Goal: Transaction & Acquisition: Book appointment/travel/reservation

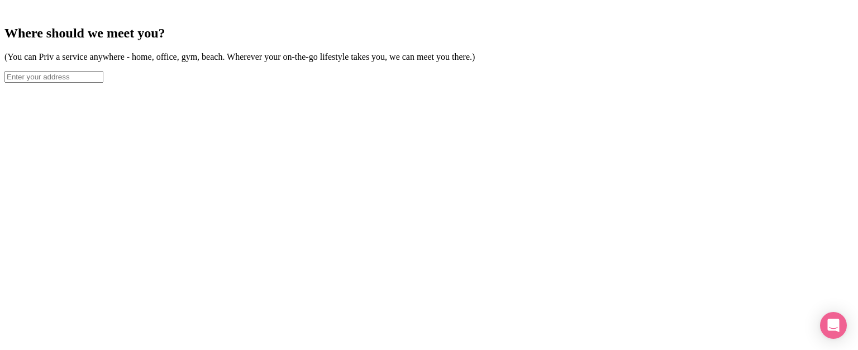
click at [103, 83] on input "text" at bounding box center [53, 77] width 99 height 12
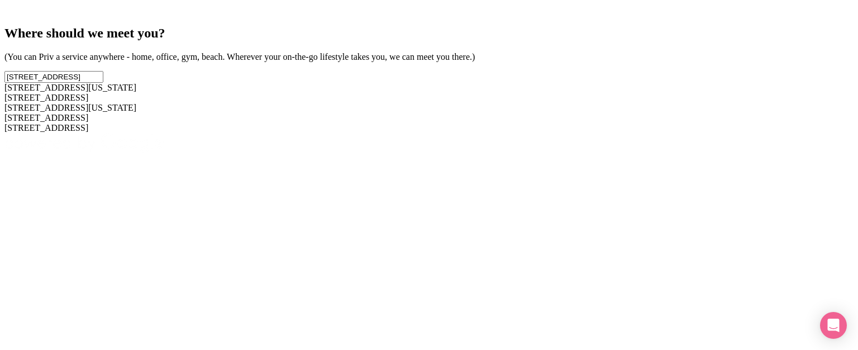
drag, startPoint x: 408, startPoint y: 156, endPoint x: 409, endPoint y: 180, distance: 24.1
click at [409, 155] on div "[STREET_ADDRESS][US_STATE] [STREET_ADDRESS] [STREET_ADDRESS][US_STATE] [STREET_…" at bounding box center [429, 113] width 850 height 84
type input "[STREET_ADDRESS]"
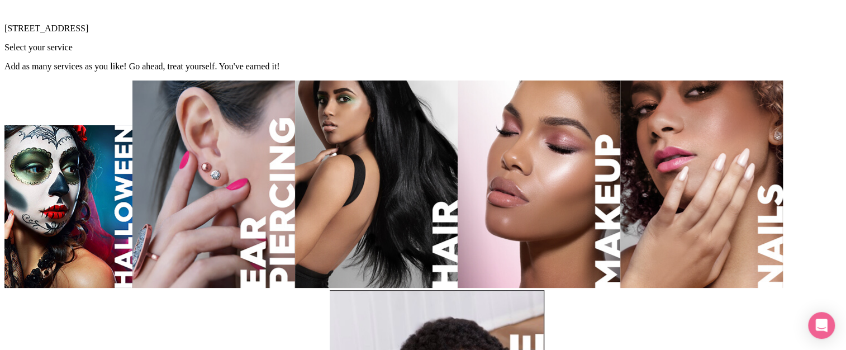
drag, startPoint x: 769, startPoint y: 233, endPoint x: 776, endPoint y: 252, distance: 20.3
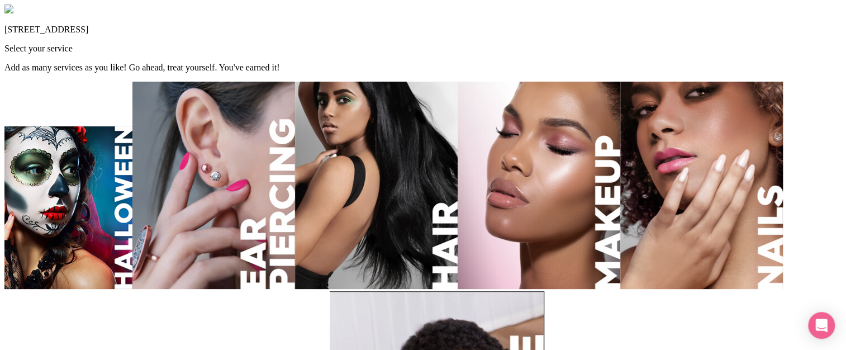
click at [620, 218] on img at bounding box center [539, 185] width 163 height 207
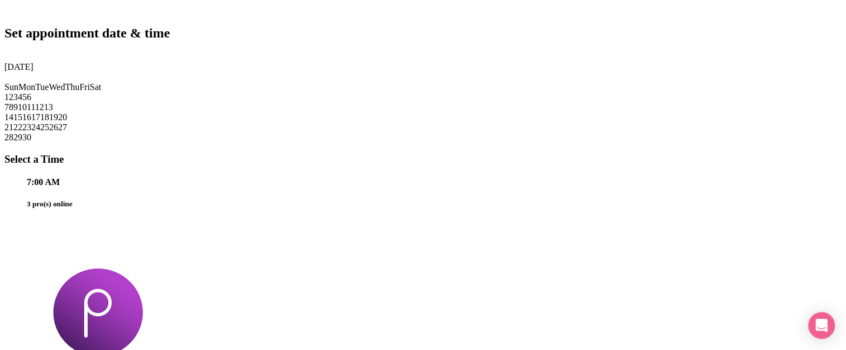
scroll to position [1235, 0]
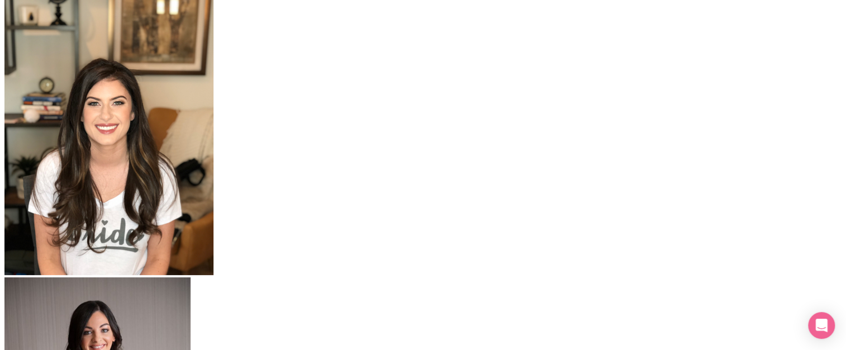
scroll to position [494, 0]
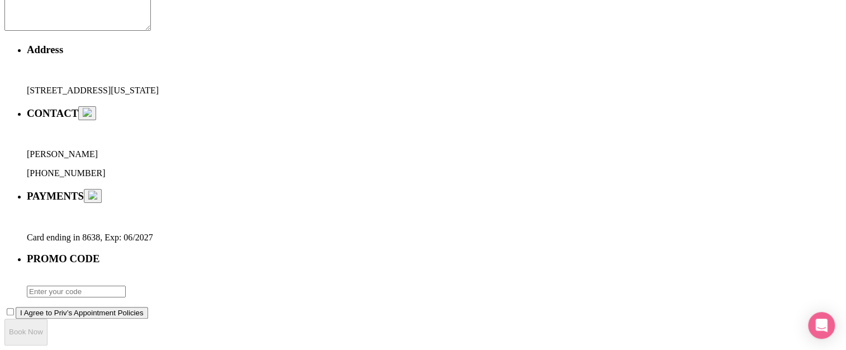
scroll to position [108, 0]
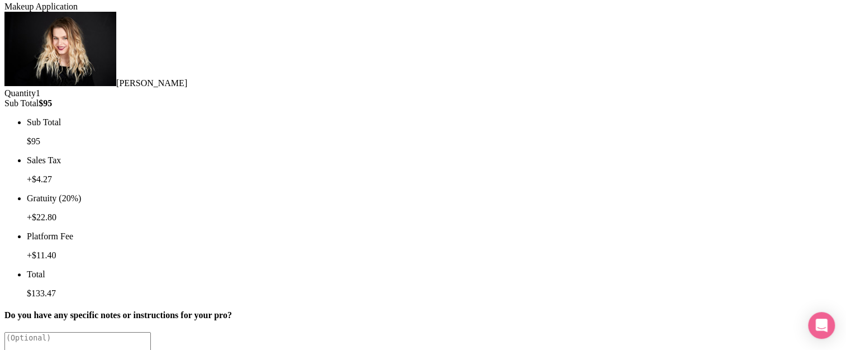
click at [151, 332] on textarea at bounding box center [77, 354] width 146 height 45
type textarea "Please bring lots of glitter powder"
checkbox input "true"
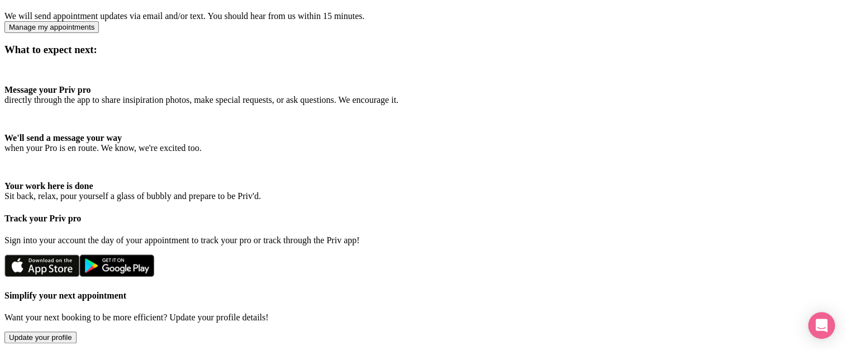
scroll to position [67, 0]
